Goal: Information Seeking & Learning: Learn about a topic

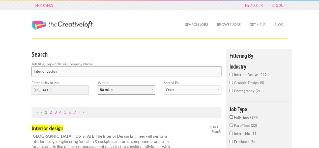
drag, startPoint x: 79, startPoint y: 67, endPoint x: 127, endPoint y: 90, distance: 53.4
click at [79, 67] on input "interior design" at bounding box center [127, 70] width 190 height 9
click at [125, 92] on select "10 miles 20 miles 50 miles 100 miles 200 miles 300 miles 400 miles 500 miles" at bounding box center [126, 89] width 57 height 9
select select "20"
click at [98, 85] on select "10 miles 20 miles 50 miles 100 miles 200 miles 300 miles 400 miles 500 miles" at bounding box center [126, 89] width 57 height 9
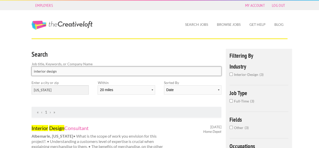
drag, startPoint x: 57, startPoint y: 71, endPoint x: 0, endPoint y: 61, distance: 57.9
click button "submit" at bounding box center [0, 0] width 0 height 0
click at [50, 72] on input "Design" at bounding box center [127, 70] width 190 height 9
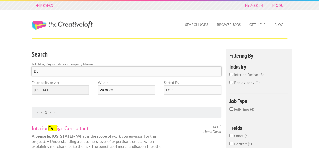
type input "D"
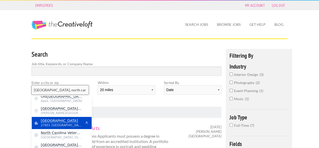
scroll to position [4, 0]
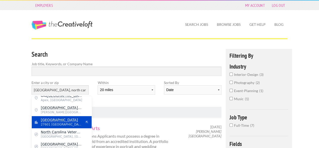
click at [69, 122] on span "27601 United States of America" at bounding box center [61, 124] width 41 height 5
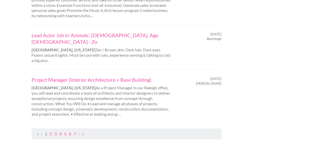
scroll to position [530, 0]
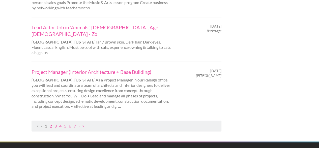
click at [51, 123] on link "2" at bounding box center [51, 125] width 2 height 5
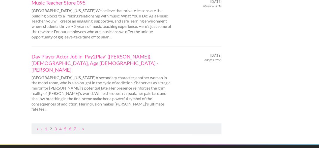
scroll to position [580, 0]
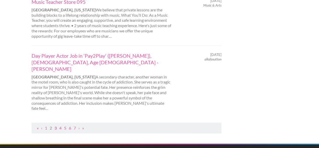
click at [56, 125] on link "3" at bounding box center [55, 127] width 2 height 5
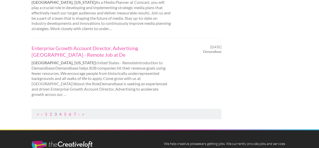
scroll to position [580, 0]
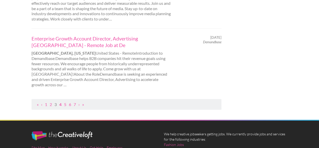
click at [60, 102] on link "4" at bounding box center [60, 104] width 2 height 5
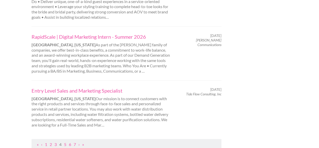
scroll to position [530, 0]
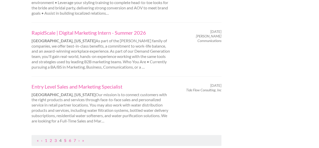
click at [65, 137] on link "5" at bounding box center [65, 139] width 2 height 5
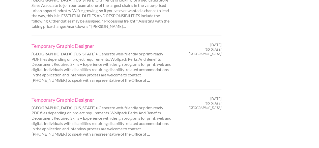
scroll to position [555, 0]
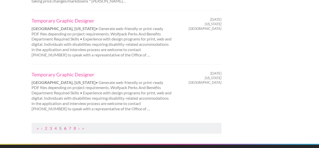
click at [65, 125] on link "6" at bounding box center [65, 127] width 2 height 5
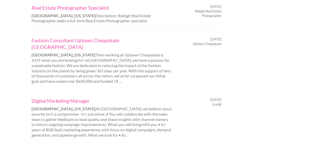
scroll to position [530, 0]
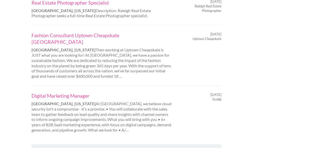
click at [65, 147] on link "7" at bounding box center [65, 149] width 2 height 5
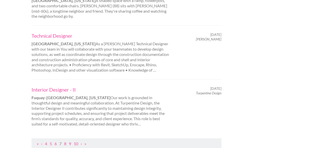
scroll to position [530, 0]
click at [66, 140] on link "8" at bounding box center [65, 142] width 2 height 5
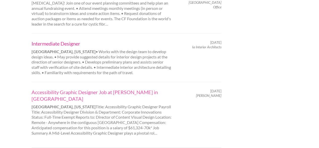
scroll to position [530, 0]
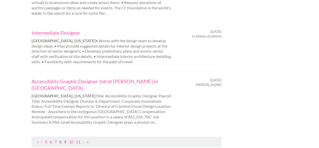
click at [65, 139] on link "9" at bounding box center [65, 141] width 2 height 5
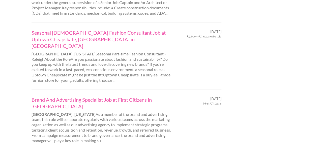
scroll to position [0, 0]
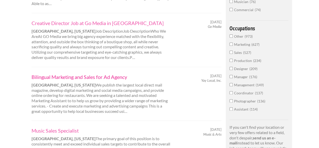
scroll to position [277, 0]
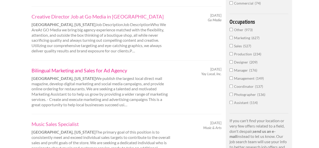
click at [93, 67] on link "Bilingual Marketing and Sales for Ad Agency" at bounding box center [102, 70] width 140 height 7
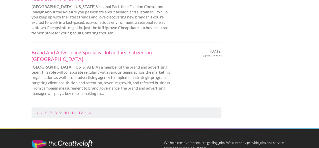
scroll to position [580, 0]
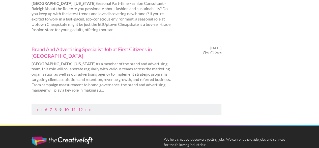
click at [66, 107] on link "10" at bounding box center [66, 109] width 5 height 5
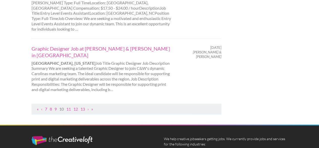
scroll to position [555, 0]
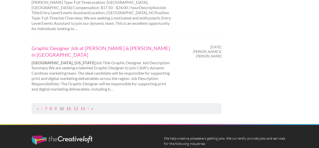
click at [70, 106] on link "11" at bounding box center [68, 108] width 5 height 5
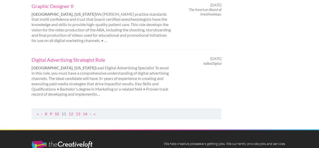
scroll to position [555, 0]
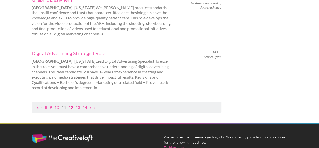
click at [72, 104] on link "12" at bounding box center [71, 106] width 5 height 5
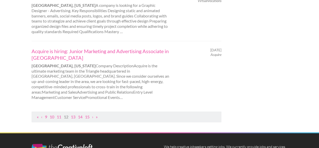
scroll to position [555, 0]
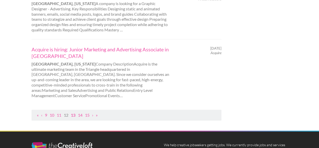
click at [75, 112] on link "13" at bounding box center [73, 114] width 5 height 5
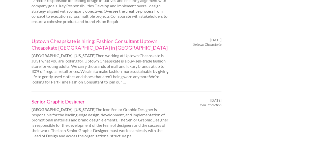
scroll to position [555, 0]
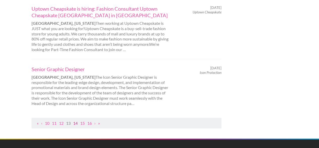
click at [77, 120] on link "14" at bounding box center [75, 122] width 5 height 5
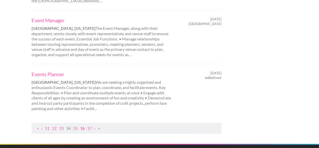
scroll to position [580, 0]
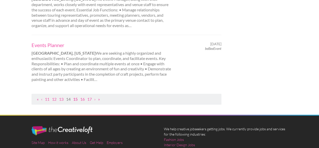
click at [76, 96] on link "15" at bounding box center [75, 98] width 5 height 5
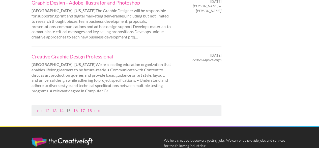
scroll to position [555, 0]
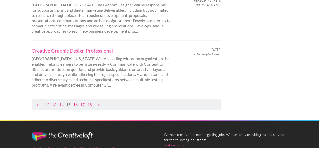
click at [77, 102] on link "16" at bounding box center [75, 104] width 5 height 5
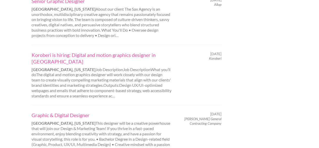
scroll to position [555, 0]
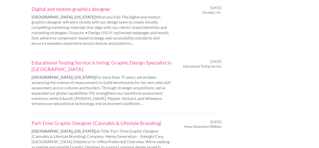
scroll to position [530, 0]
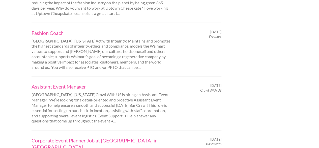
scroll to position [530, 0]
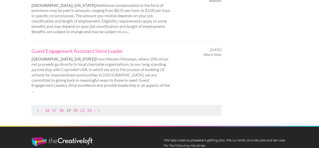
scroll to position [555, 0]
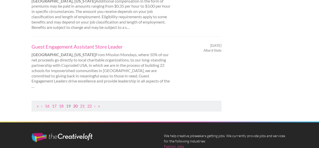
click at [77, 103] on link "20" at bounding box center [75, 105] width 5 height 5
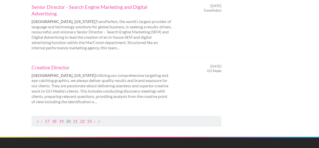
scroll to position [580, 0]
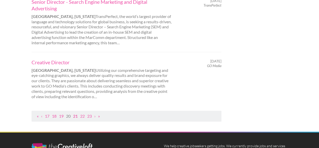
click at [77, 113] on link "21" at bounding box center [75, 115] width 5 height 5
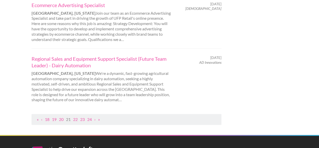
scroll to position [605, 0]
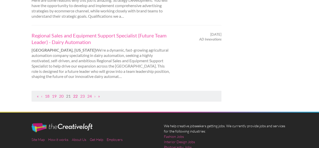
click at [77, 93] on link "22" at bounding box center [75, 95] width 5 height 5
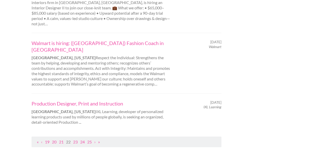
scroll to position [555, 0]
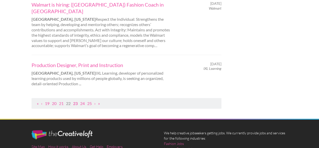
click at [77, 101] on link "23" at bounding box center [75, 103] width 5 height 5
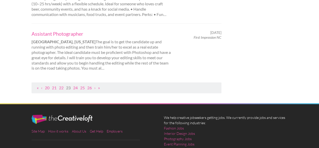
scroll to position [589, 0]
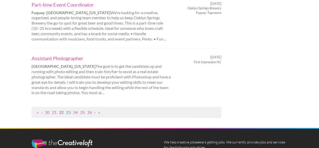
click at [63, 109] on link "22" at bounding box center [61, 111] width 5 height 5
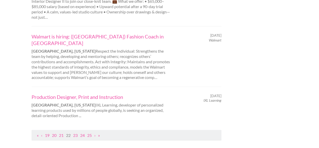
scroll to position [548, 0]
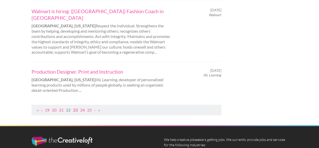
click at [76, 107] on link "23" at bounding box center [75, 109] width 5 height 5
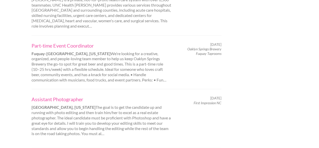
scroll to position [0, 0]
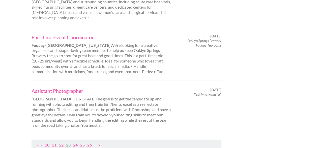
scroll to position [555, 0]
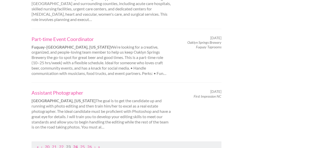
click at [77, 144] on link "24" at bounding box center [75, 146] width 5 height 5
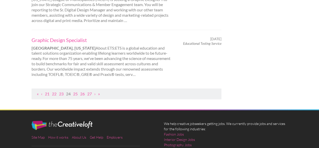
scroll to position [605, 0]
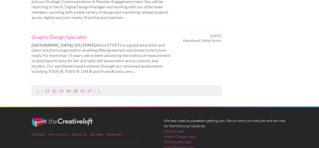
click at [76, 88] on link "25" at bounding box center [75, 90] width 5 height 5
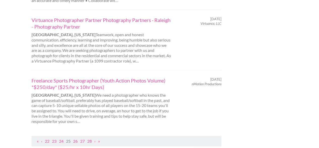
scroll to position [555, 0]
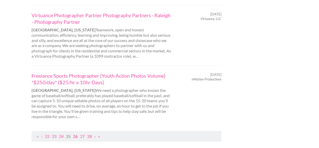
click at [77, 133] on link "26" at bounding box center [75, 135] width 5 height 5
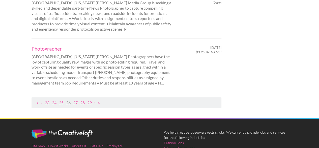
scroll to position [580, 0]
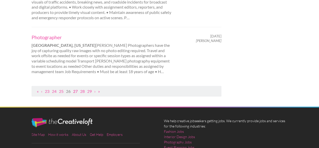
click at [78, 89] on link "27" at bounding box center [75, 91] width 5 height 5
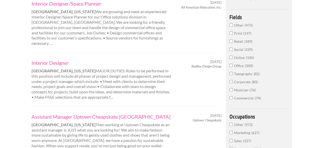
scroll to position [202, 0]
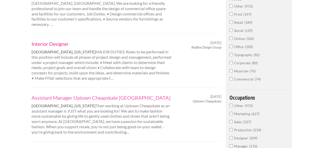
click at [55, 40] on link "Interior Designer" at bounding box center [102, 43] width 140 height 7
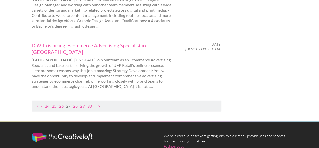
scroll to position [605, 0]
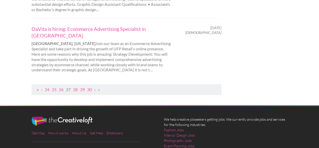
click at [37, 87] on link "«" at bounding box center [38, 89] width 2 height 5
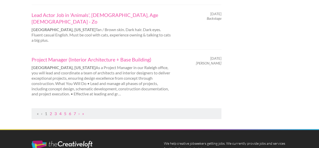
scroll to position [527, 0]
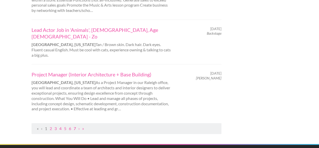
click at [75, 126] on link "7" at bounding box center [75, 128] width 2 height 5
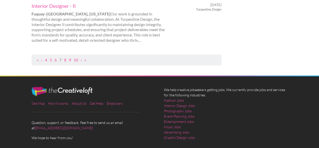
scroll to position [615, 0]
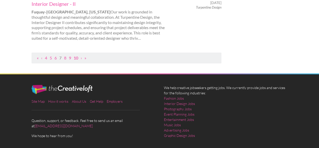
click at [77, 55] on link "10" at bounding box center [76, 57] width 5 height 5
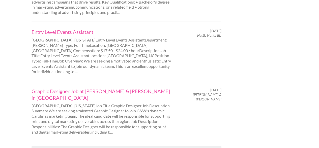
scroll to position [604, 0]
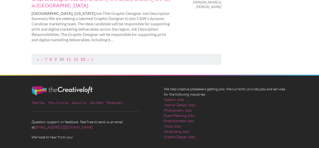
click at [84, 56] on link "13" at bounding box center [82, 58] width 5 height 5
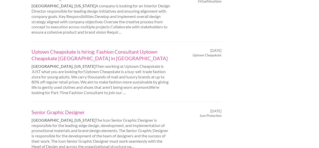
scroll to position [608, 0]
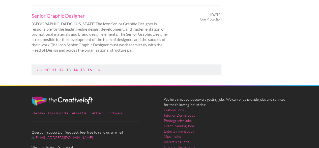
click at [90, 67] on link "16" at bounding box center [89, 69] width 5 height 5
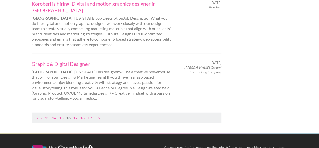
scroll to position [543, 0]
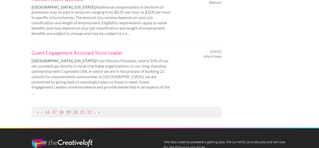
scroll to position [603, 0]
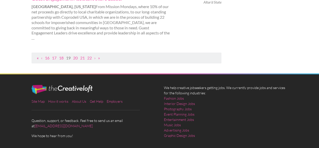
click at [37, 55] on link "«" at bounding box center [38, 57] width 2 height 5
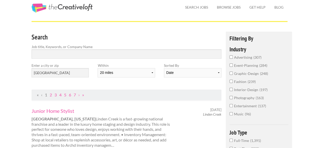
scroll to position [25, 0]
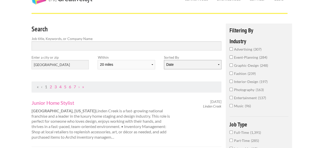
click at [181, 65] on select "Date Relevance" at bounding box center [192, 64] width 57 height 9
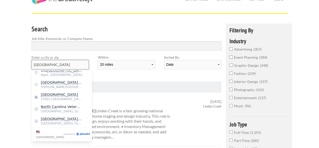
drag, startPoint x: 37, startPoint y: 63, endPoint x: 9, endPoint y: 62, distance: 28.3
click at [113, 78] on div "Search Job title, Keywords, or Company Name Enter a city or zip remote Within 1…" at bounding box center [126, 52] width 199 height 58
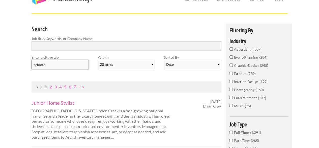
click at [66, 67] on input "remote" at bounding box center [60, 64] width 57 height 9
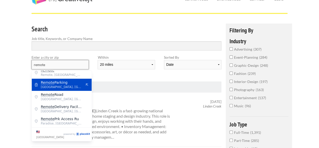
scroll to position [0, 0]
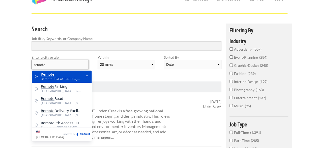
click at [60, 65] on input "remote" at bounding box center [60, 64] width 57 height 9
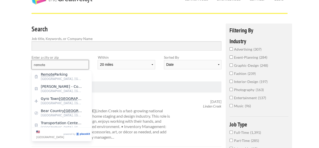
type input "remote"
click at [104, 74] on div "Search Job title, Keywords, or Company Name Enter a city or zip remote Within 1…" at bounding box center [126, 52] width 199 height 58
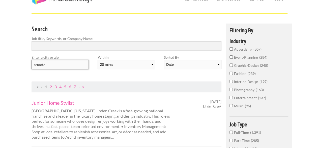
click at [132, 67] on select "10 miles 20 miles 50 miles 100 miles 200 miles 300 miles 400 miles 500 miles" at bounding box center [126, 64] width 57 height 9
click at [78, 66] on input "text" at bounding box center [60, 64] width 57 height 9
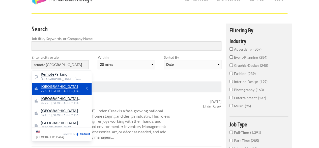
click at [61, 91] on span "27601 United States of America" at bounding box center [61, 91] width 41 height 5
type input "Raleigh"
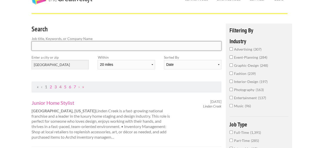
click at [50, 46] on input "Search" at bounding box center [127, 45] width 190 height 9
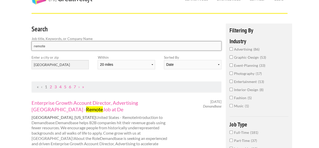
type input "remote"
click button "submit" at bounding box center [0, 0] width 0 height 0
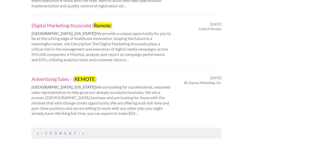
scroll to position [580, 0]
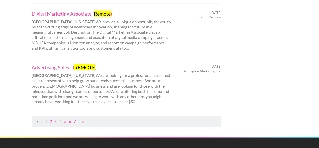
click at [50, 119] on link "2" at bounding box center [51, 121] width 2 height 5
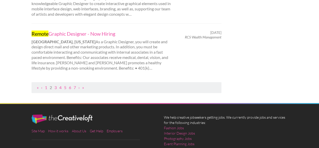
scroll to position [605, 0]
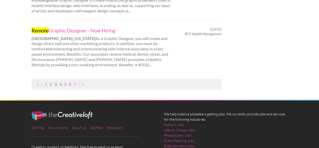
click at [56, 81] on link "3" at bounding box center [55, 83] width 2 height 5
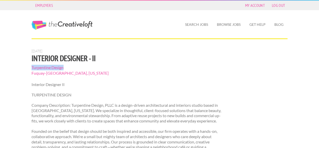
drag, startPoint x: 64, startPoint y: 67, endPoint x: 35, endPoint y: 69, distance: 28.8
click at [32, 69] on span "Turpentine Design" at bounding box center [127, 68] width 190 height 6
copy span "Turpentine Design"
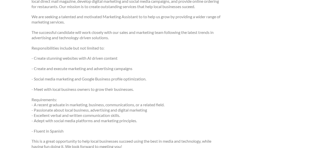
scroll to position [126, 0]
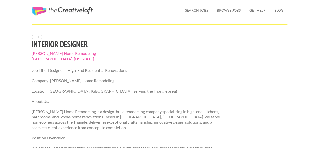
scroll to position [50, 0]
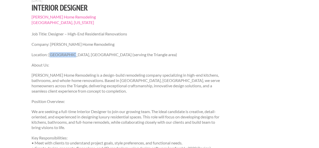
drag, startPoint x: 50, startPoint y: 55, endPoint x: 67, endPoint y: 57, distance: 17.0
click at [67, 57] on p "Location: [GEOGRAPHIC_DATA], [GEOGRAPHIC_DATA] (serving the Triangle area)" at bounding box center [127, 54] width 190 height 5
click at [72, 56] on p "Location: [GEOGRAPHIC_DATA], [GEOGRAPHIC_DATA] (serving the Triangle area)" at bounding box center [127, 54] width 190 height 5
drag, startPoint x: 72, startPoint y: 56, endPoint x: 49, endPoint y: 56, distance: 22.7
click at [49, 56] on p "Location: [GEOGRAPHIC_DATA], [GEOGRAPHIC_DATA] (serving the Triangle area)" at bounding box center [127, 54] width 190 height 5
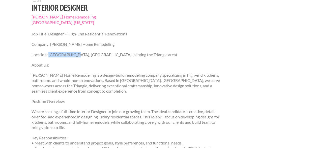
copy p "Pittsboro, NC"
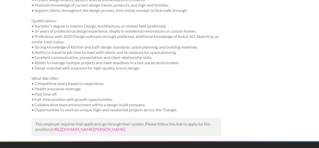
scroll to position [227, 0]
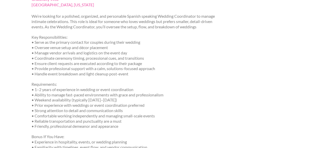
scroll to position [101, 0]
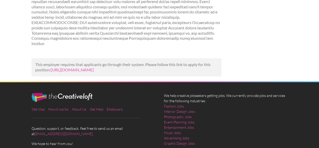
scroll to position [126, 0]
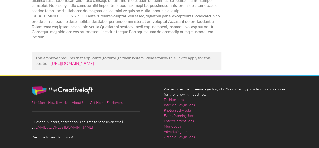
click at [94, 62] on link "[URL][DOMAIN_NAME]" at bounding box center [72, 63] width 43 height 5
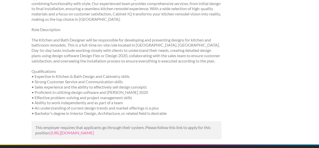
scroll to position [151, 0]
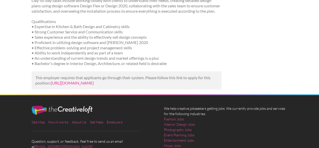
click at [94, 84] on link "https://www.linkedin.com/jobs/view/kitchen-and-bath-designer-at-cabinet-iq-of-r…" at bounding box center [72, 82] width 43 height 5
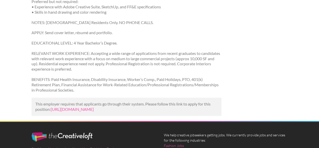
scroll to position [252, 0]
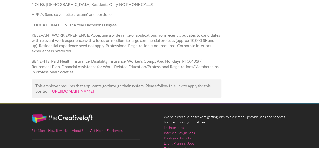
click at [94, 93] on link "[URL][DOMAIN_NAME]" at bounding box center [72, 90] width 43 height 5
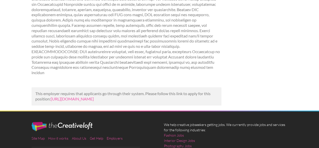
scroll to position [30, 0]
